Goal: Check status: Check status

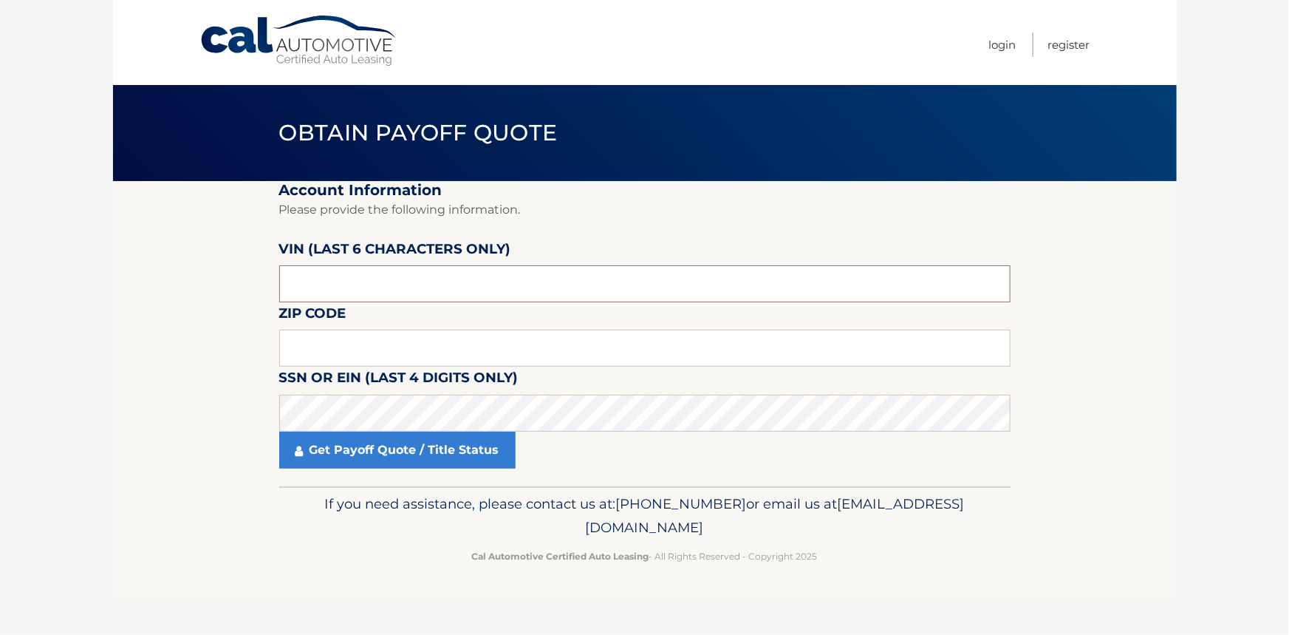
click at [355, 279] on input "text" at bounding box center [644, 283] width 731 height 37
type input "005212"
click at [372, 342] on input "text" at bounding box center [644, 347] width 731 height 37
type input "10308"
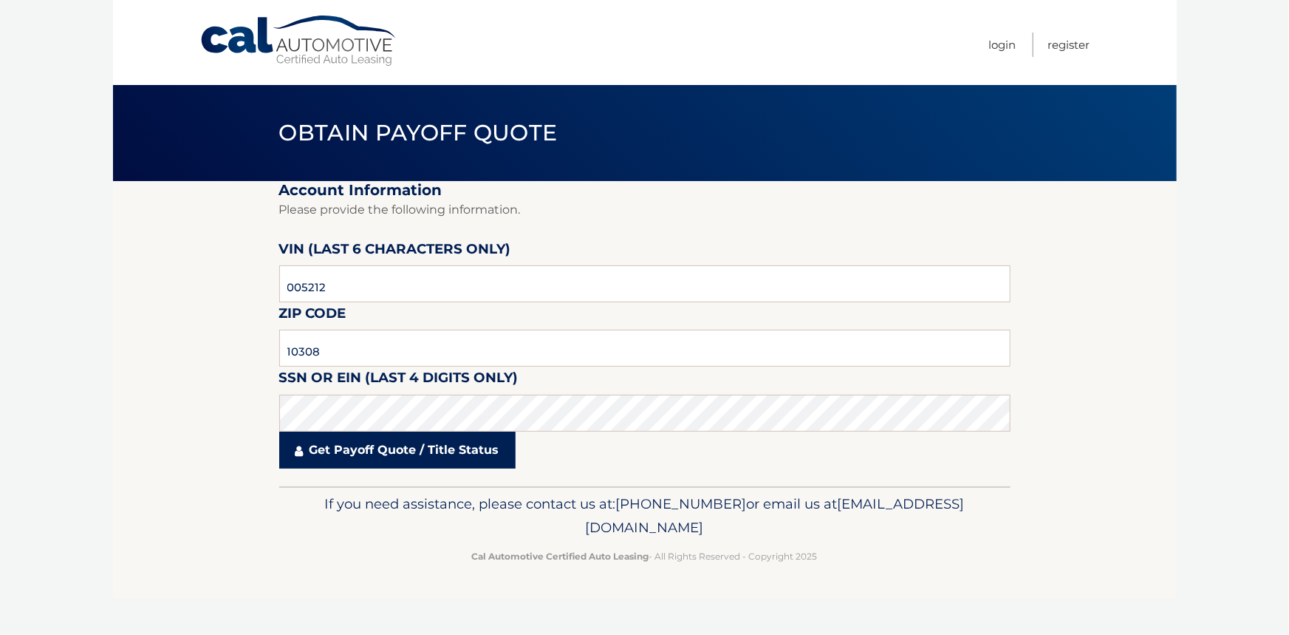
click at [381, 454] on link "Get Payoff Quote / Title Status" at bounding box center [397, 449] width 236 height 37
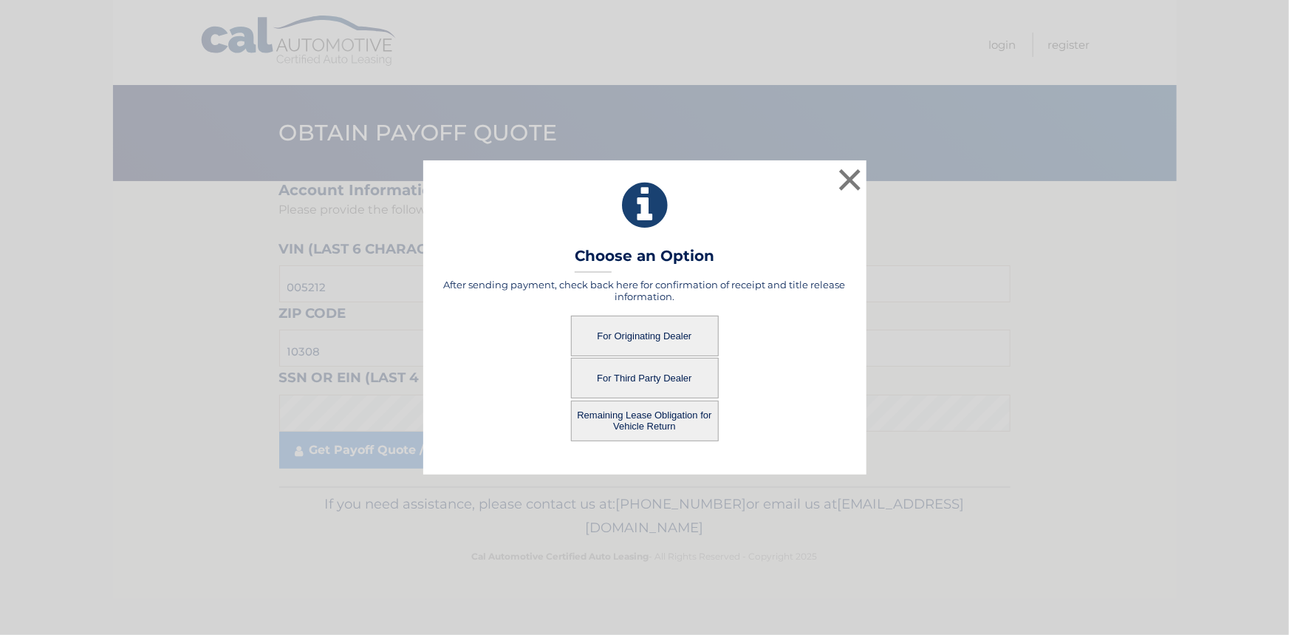
click at [650, 332] on button "For Originating Dealer" at bounding box center [645, 335] width 148 height 41
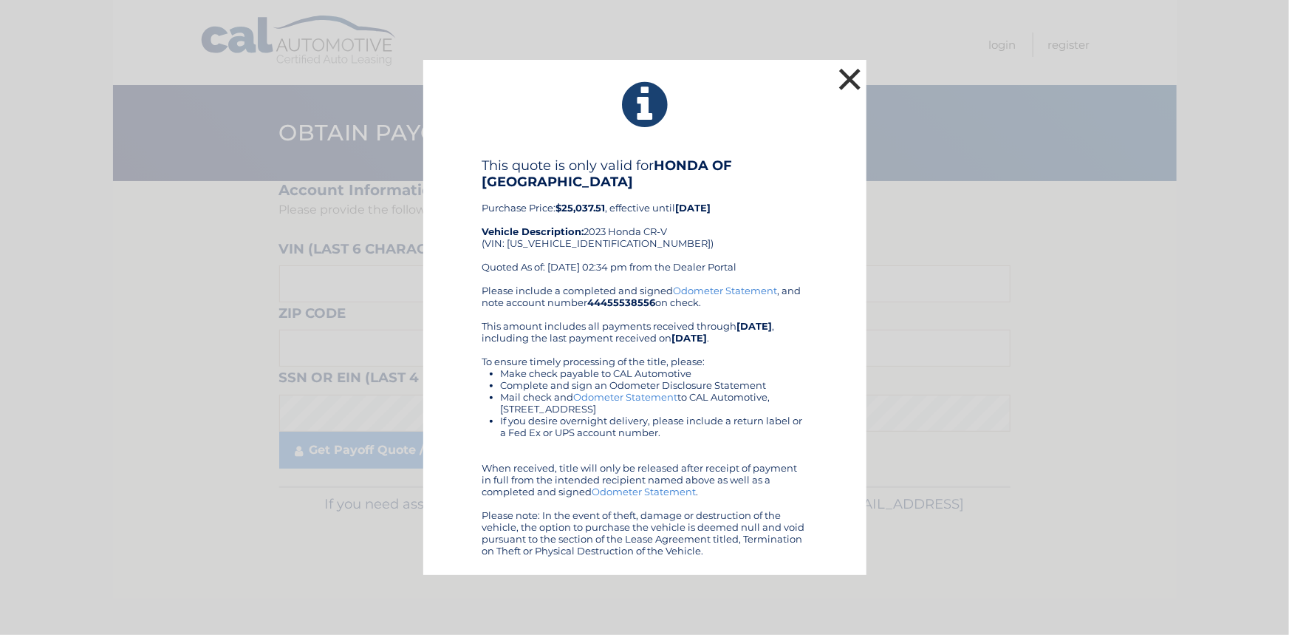
click at [855, 77] on button "×" at bounding box center [850, 79] width 30 height 30
